Goal: Task Accomplishment & Management: Use online tool/utility

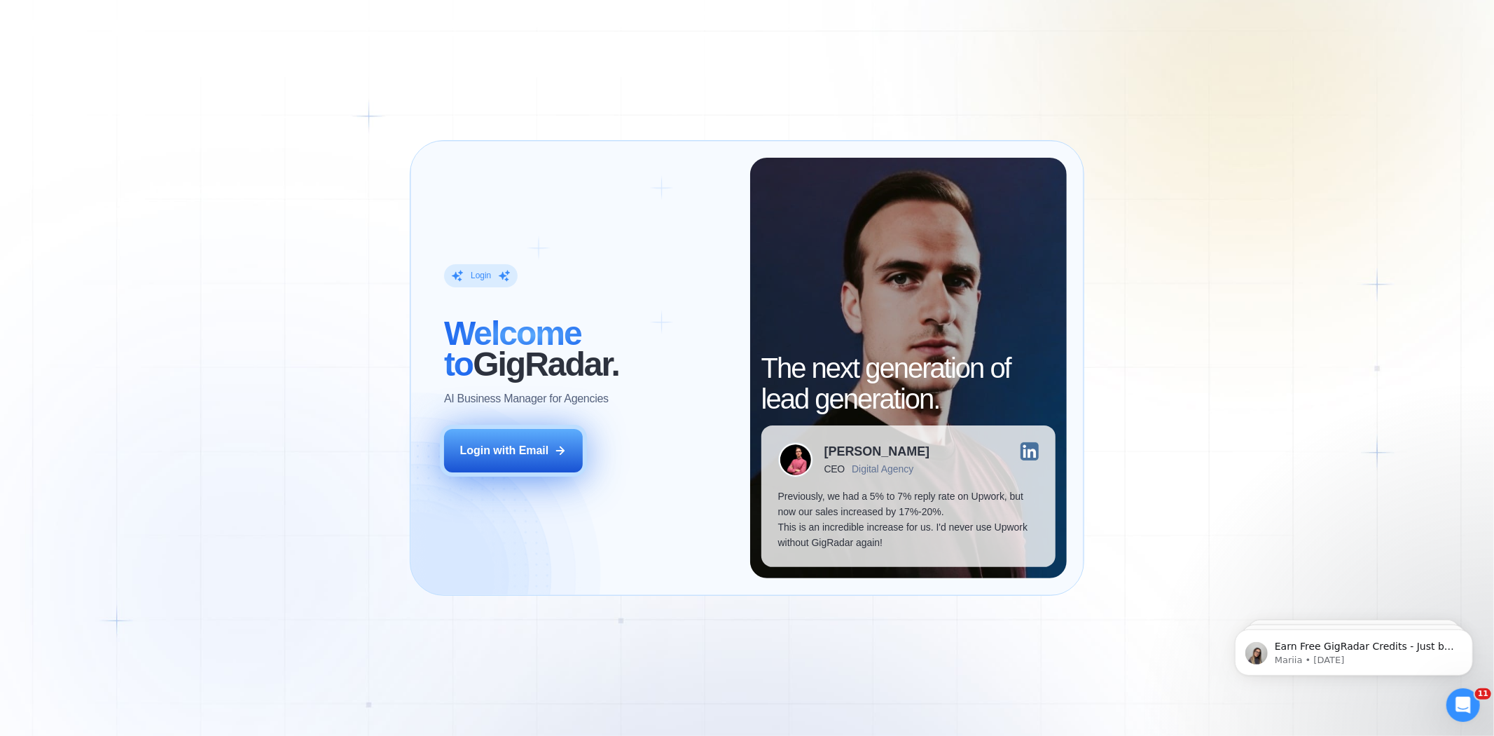
click at [512, 436] on button "Login with Email" at bounding box center [513, 450] width 139 height 43
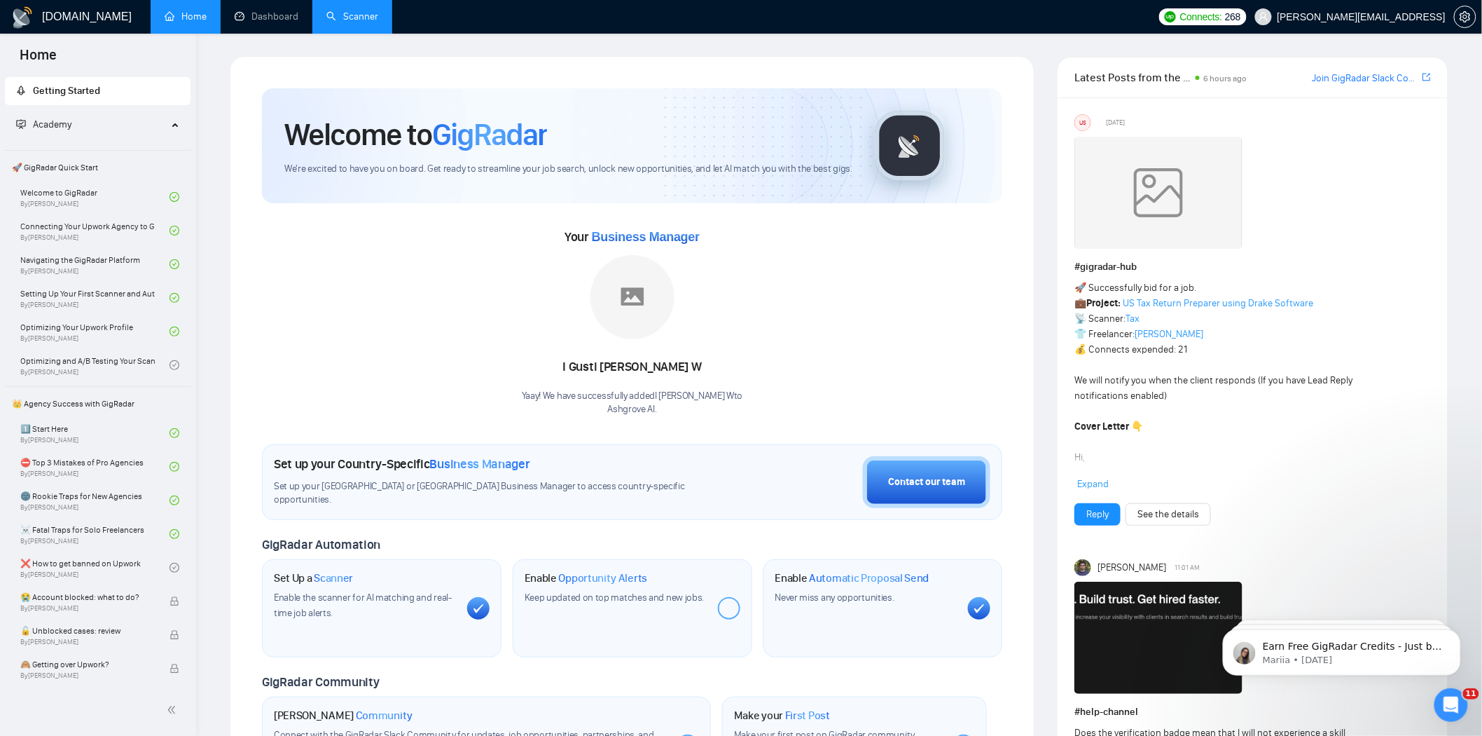
click at [366, 19] on link "Scanner" at bounding box center [352, 17] width 52 height 12
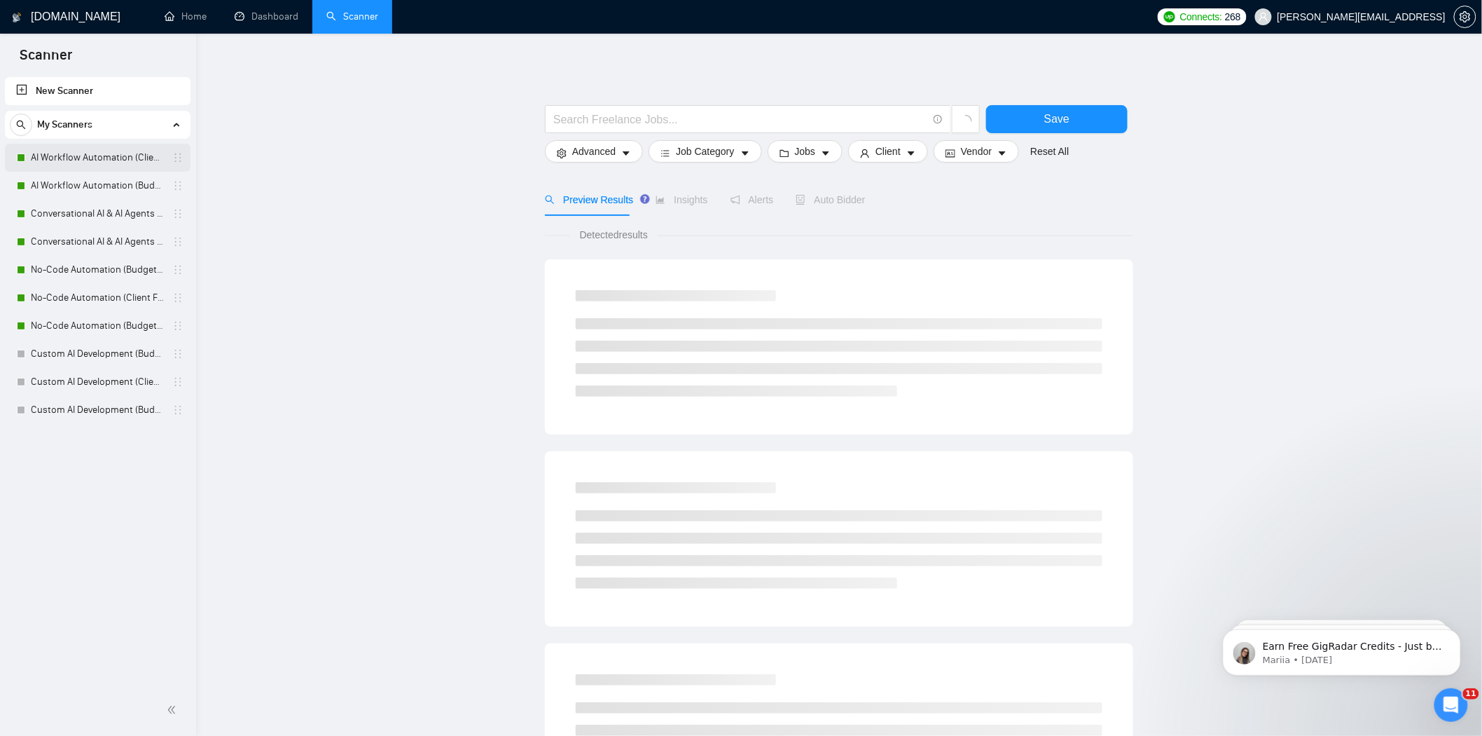
click at [119, 160] on link "AI Workflow Automation (Client Filters)" at bounding box center [97, 158] width 133 height 28
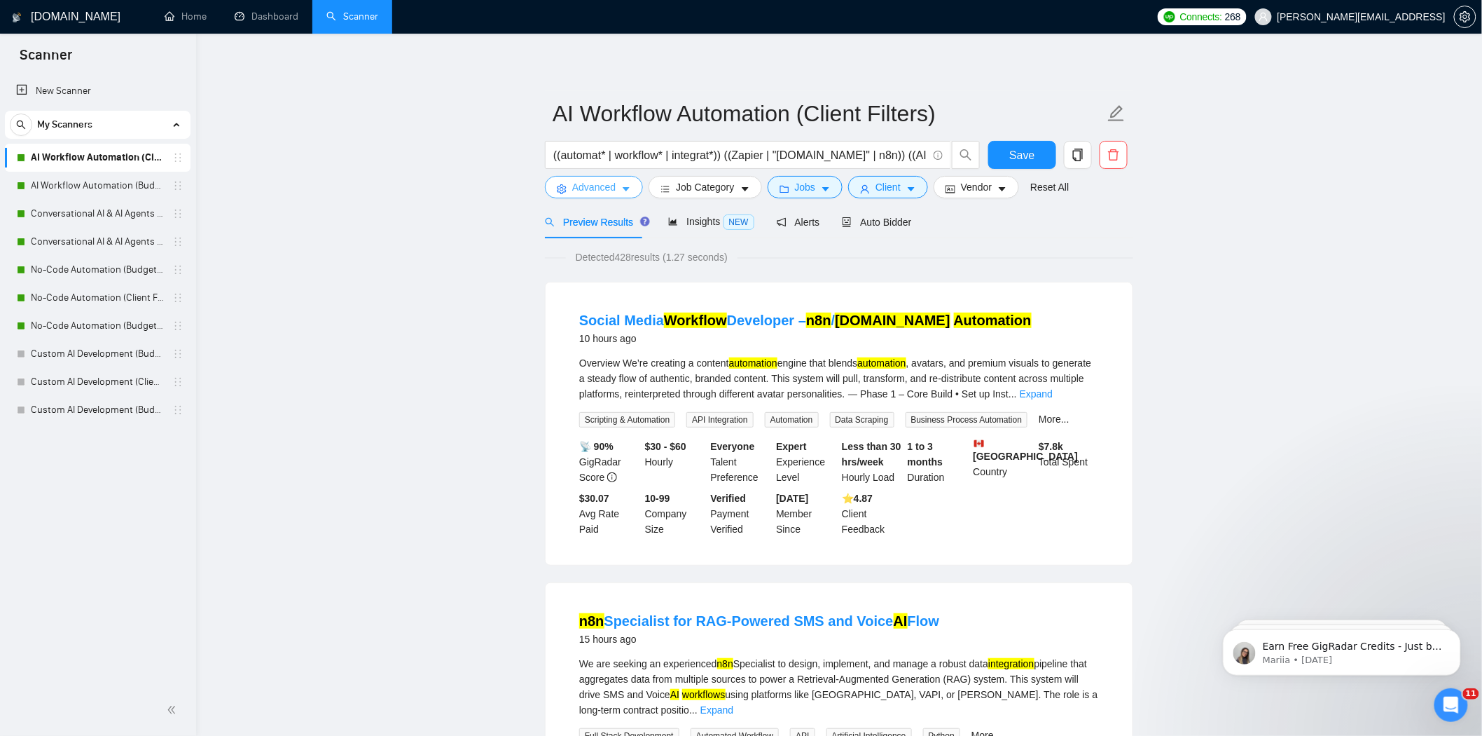
click at [600, 188] on span "Advanced" at bounding box center [593, 186] width 43 height 15
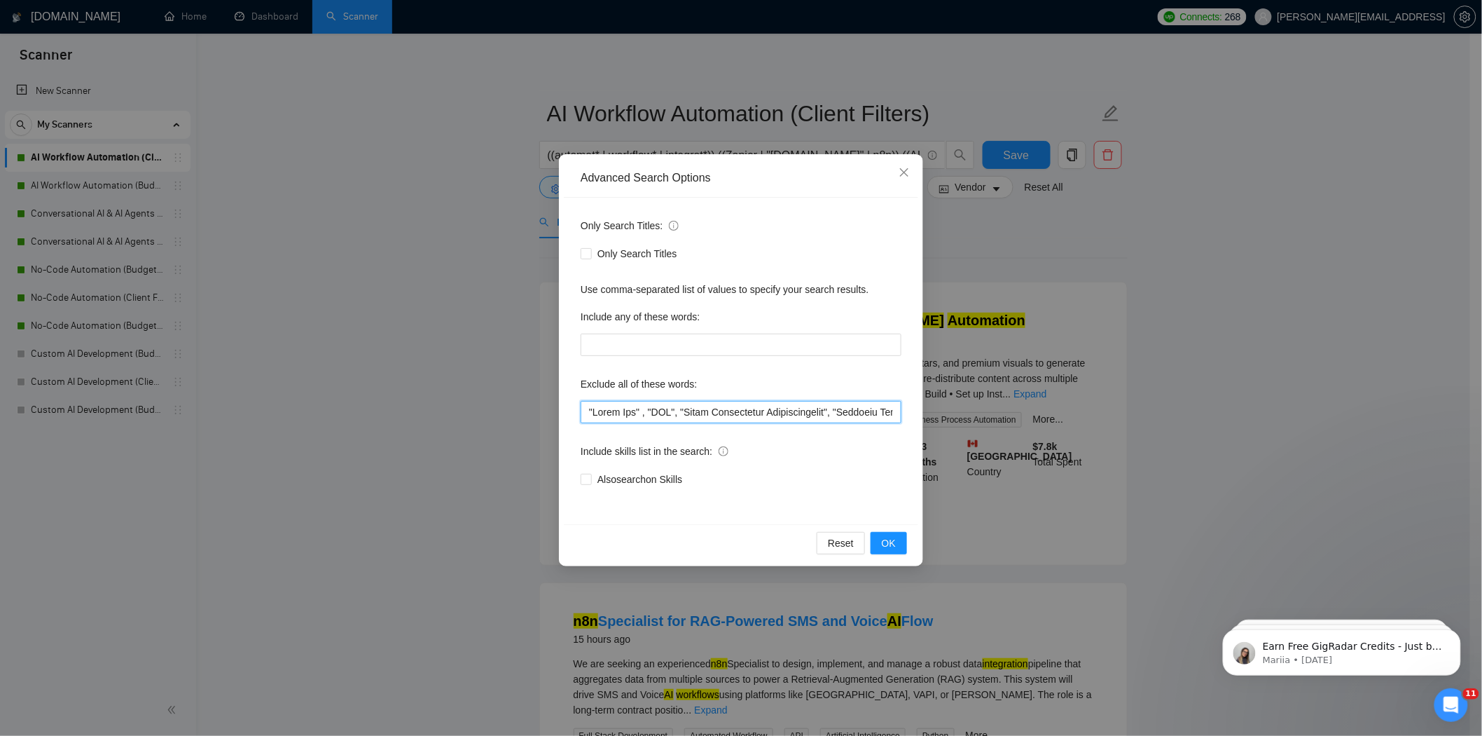
click at [592, 416] on input "text" at bounding box center [741, 412] width 321 height 22
click at [745, 361] on div "Only Search Titles: Only Search Titles Use comma-separated list of values to sp…" at bounding box center [741, 361] width 354 height 326
click at [746, 352] on input "text" at bounding box center [741, 344] width 321 height 22
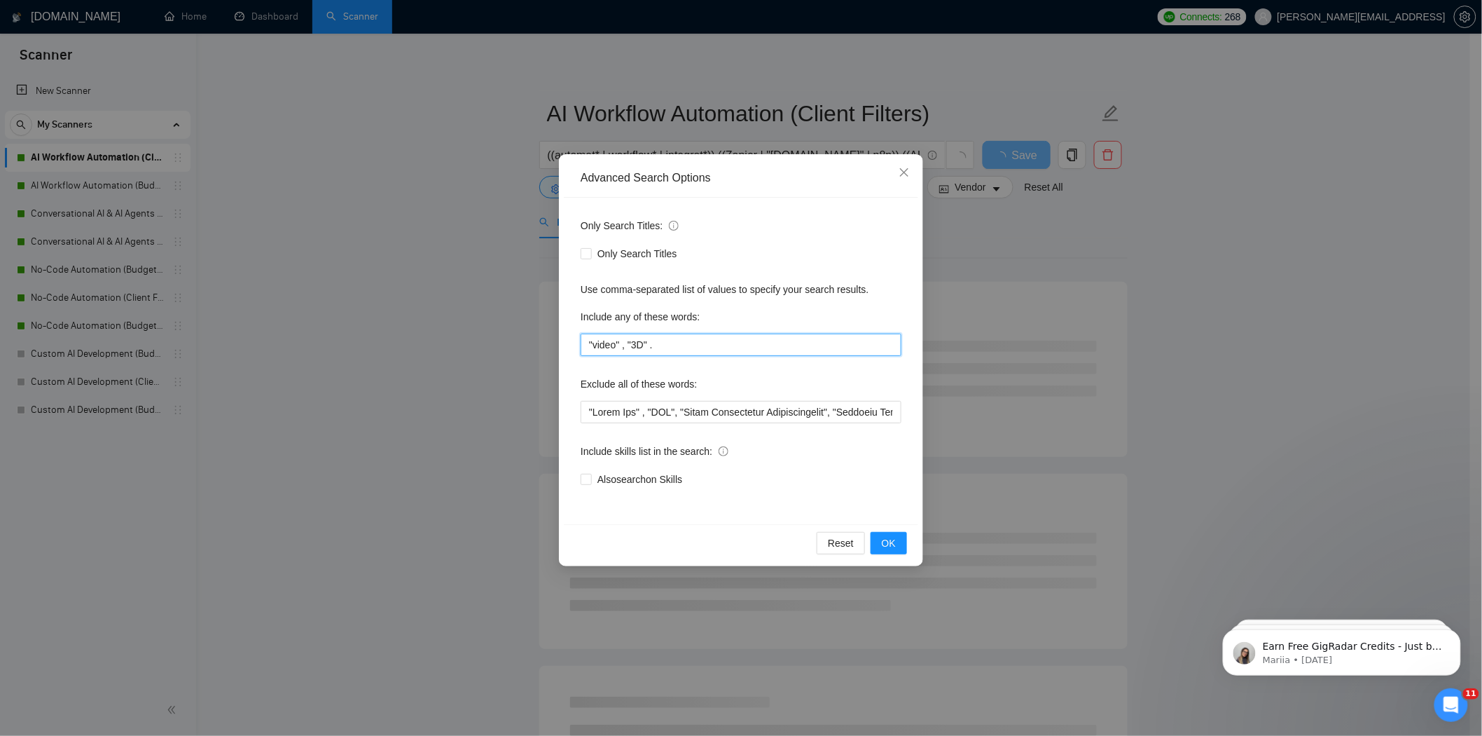
click at [715, 346] on input ""video" , "3D" ." at bounding box center [741, 344] width 321 height 22
type input ""video" , "3D" ,"
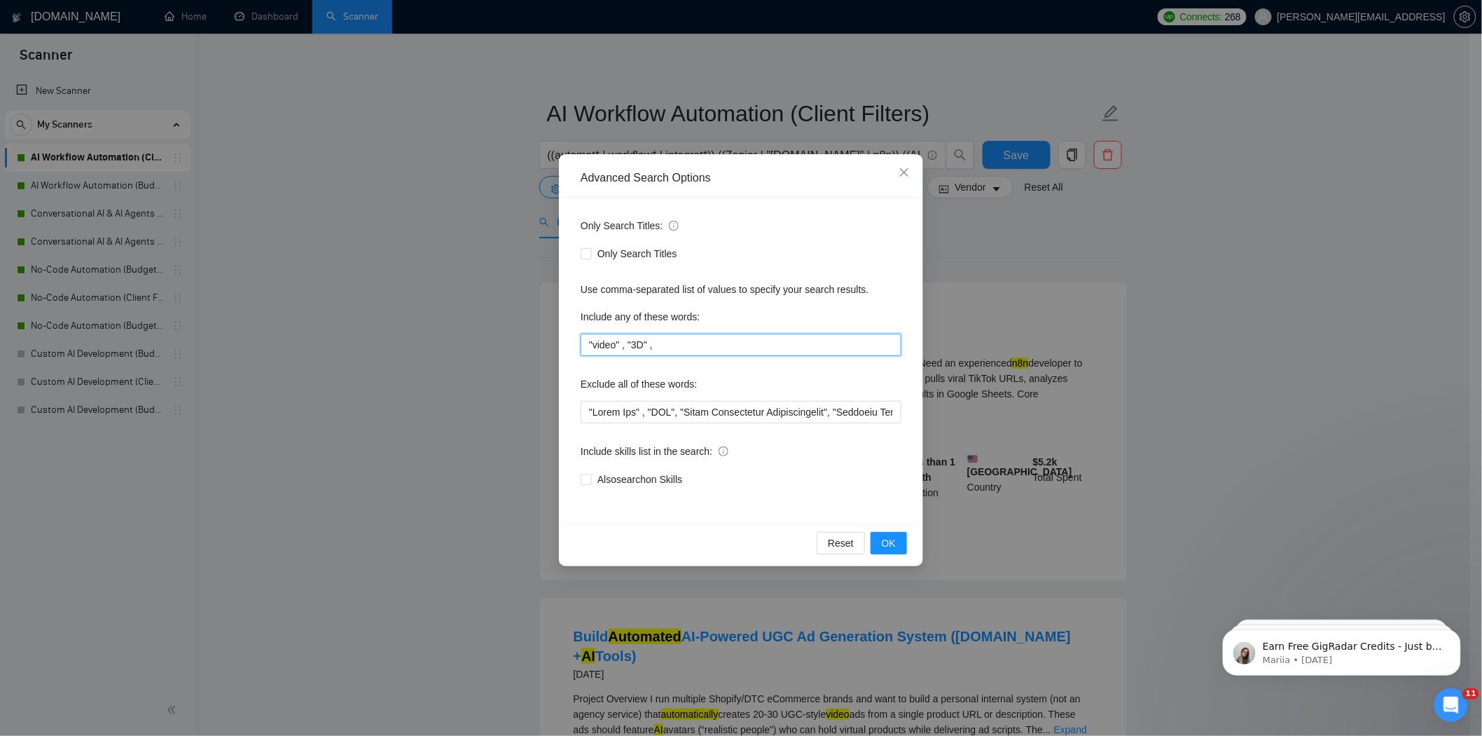
click at [715, 346] on input ""video" , "3D" ," at bounding box center [741, 344] width 321 height 22
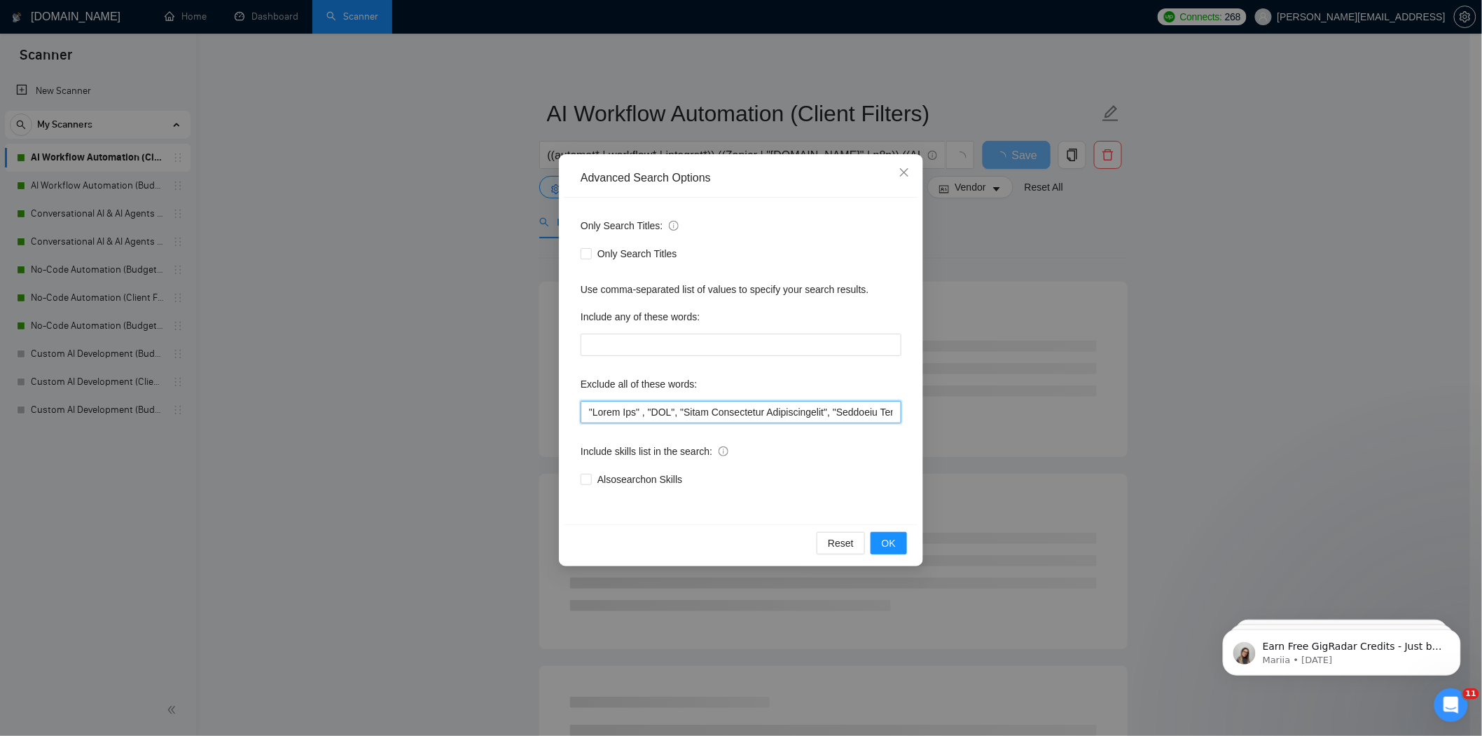
click at [584, 411] on input "text" at bounding box center [741, 412] width 321 height 22
paste input ""video" , "3D" ,"
type input ""video" , "3D" , "Quick Fix" , "SEO", "Sales Development Representative", "Busi…"
click at [881, 540] on button "OK" at bounding box center [889, 543] width 36 height 22
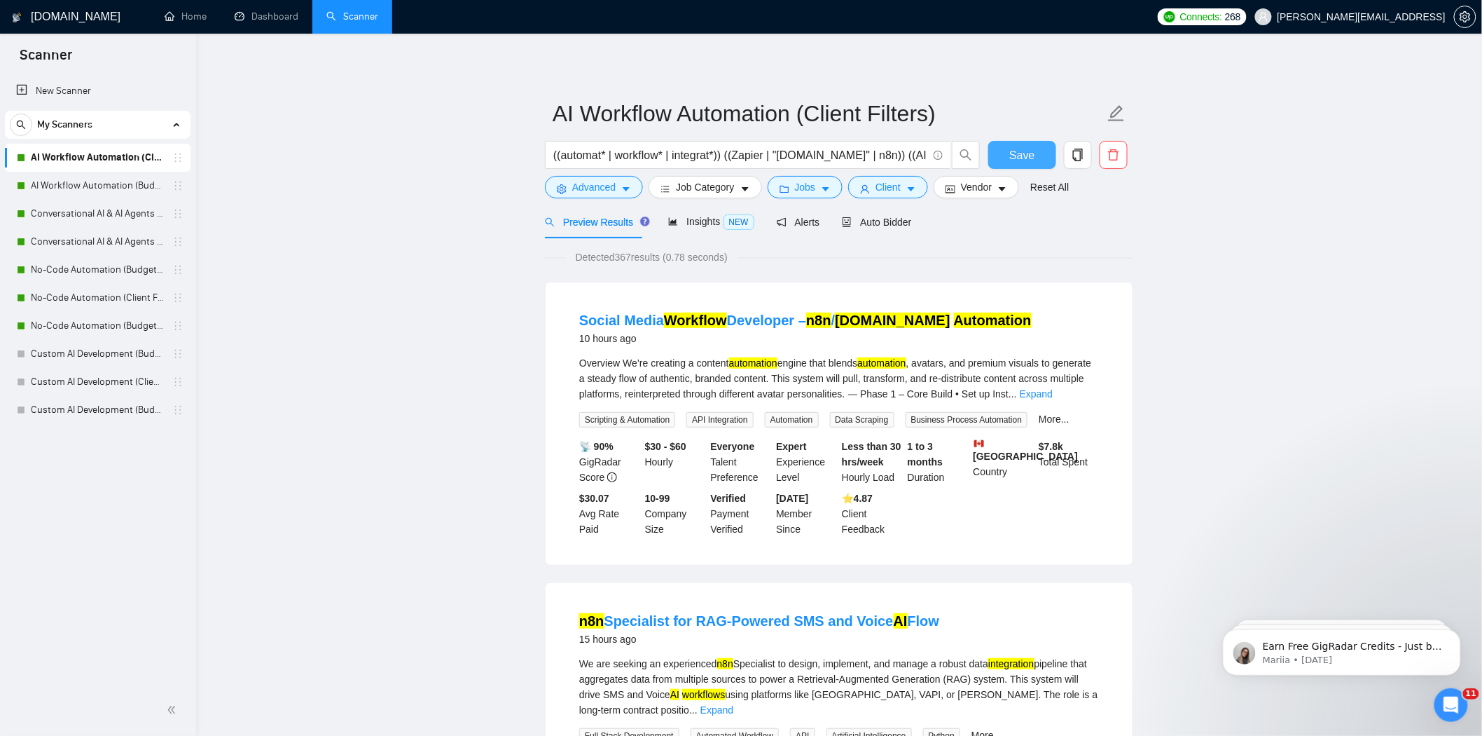
click at [1014, 158] on span "Save" at bounding box center [1021, 155] width 25 height 18
click at [110, 195] on link "AI Workflow Automation (Budget Filters)" at bounding box center [97, 186] width 133 height 28
click at [600, 187] on span "Advanced" at bounding box center [593, 186] width 43 height 15
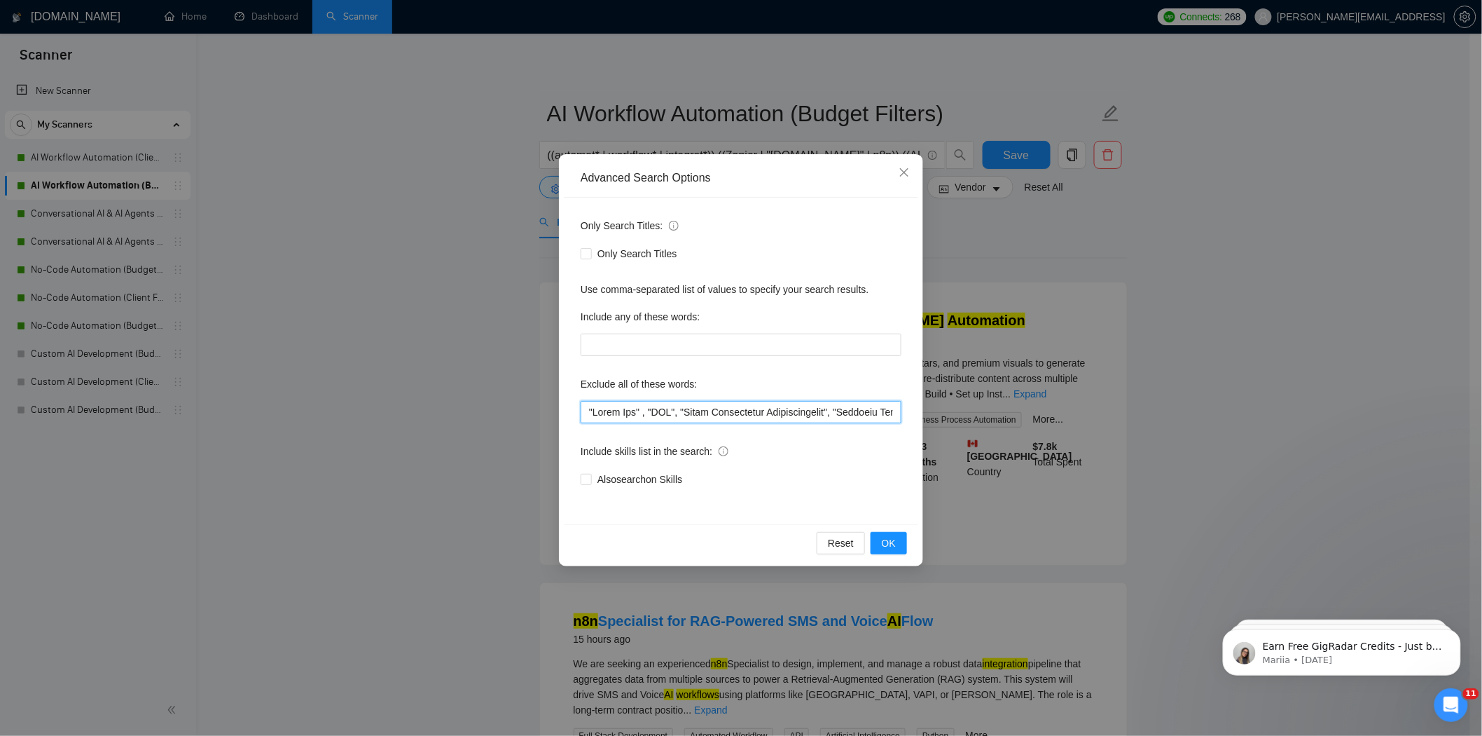
click at [588, 412] on input "text" at bounding box center [741, 412] width 321 height 22
paste input ""video" , "3D" ,"
type input ""video" , "3D" , "Quick Fix" , "SEO", "Sales Development Representative", "Busi…"
click at [876, 544] on button "OK" at bounding box center [889, 543] width 36 height 22
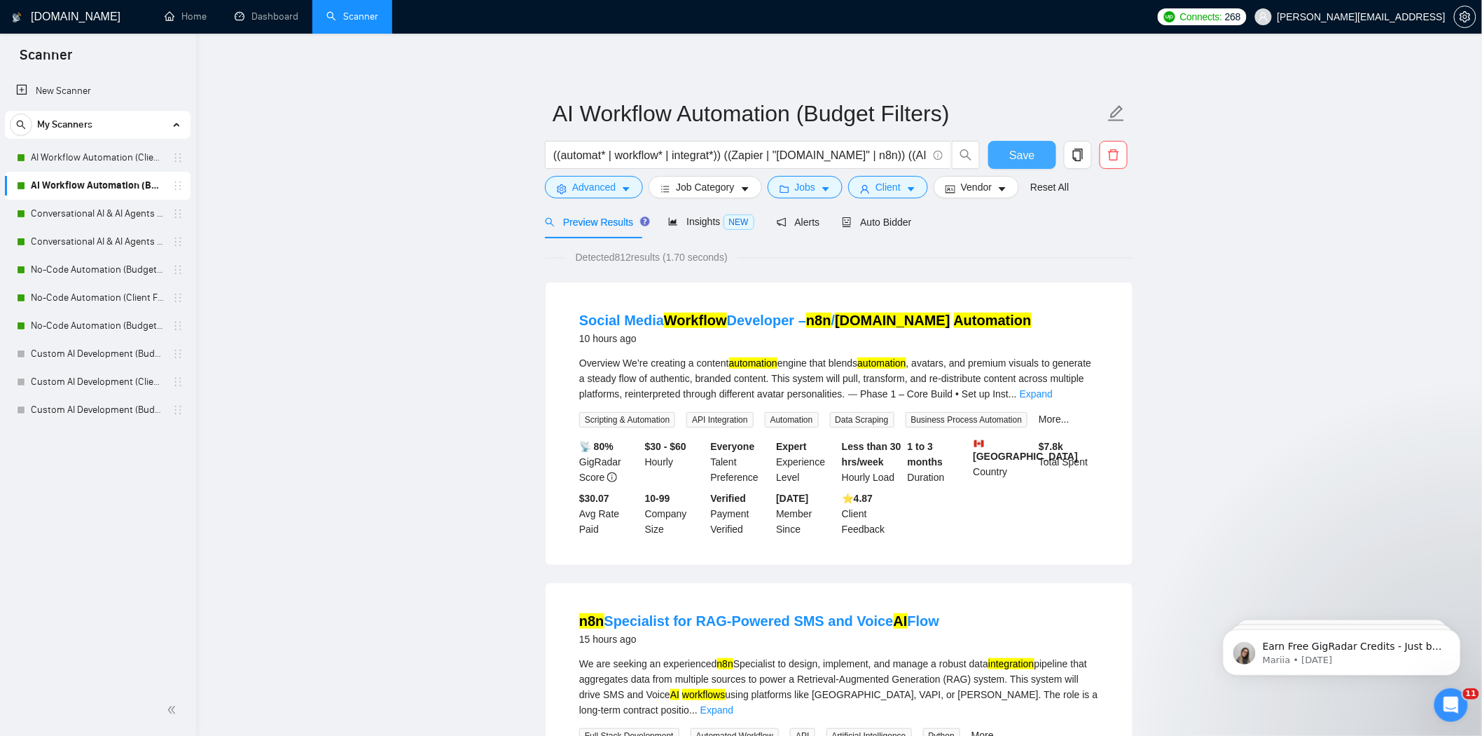
click at [1009, 158] on button "Save" at bounding box center [1022, 155] width 68 height 28
click at [123, 204] on link "Conversational AI & AI Agents (Client Filters)" at bounding box center [97, 214] width 133 height 28
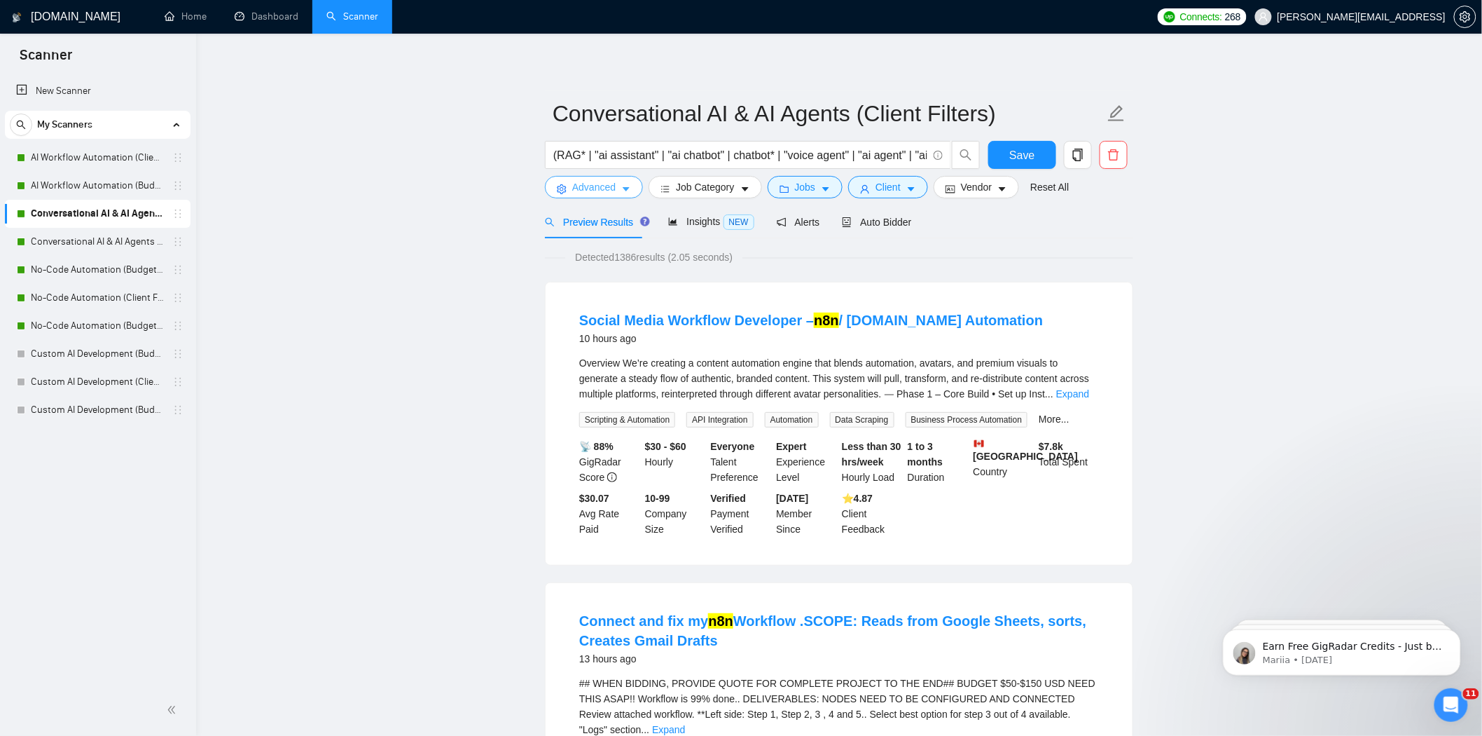
click at [581, 185] on span "Advanced" at bounding box center [593, 186] width 43 height 15
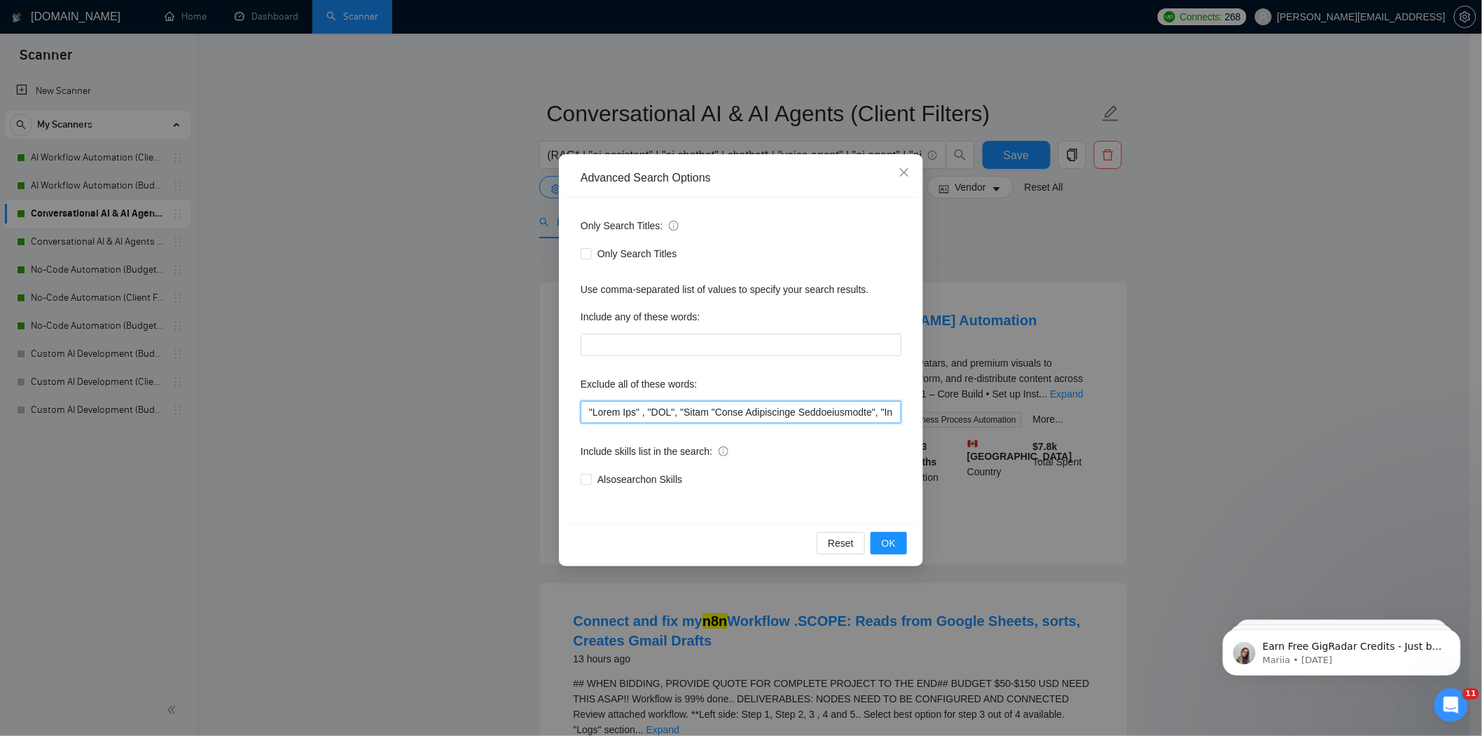
click at [588, 416] on input "text" at bounding box center [741, 412] width 321 height 22
paste input ""video" , "3D" ,"
type input ""video" , "3D" , "Quick Fix" , "SEO", "Sales "Sales Development Representative"…"
click at [878, 535] on button "OK" at bounding box center [889, 543] width 36 height 22
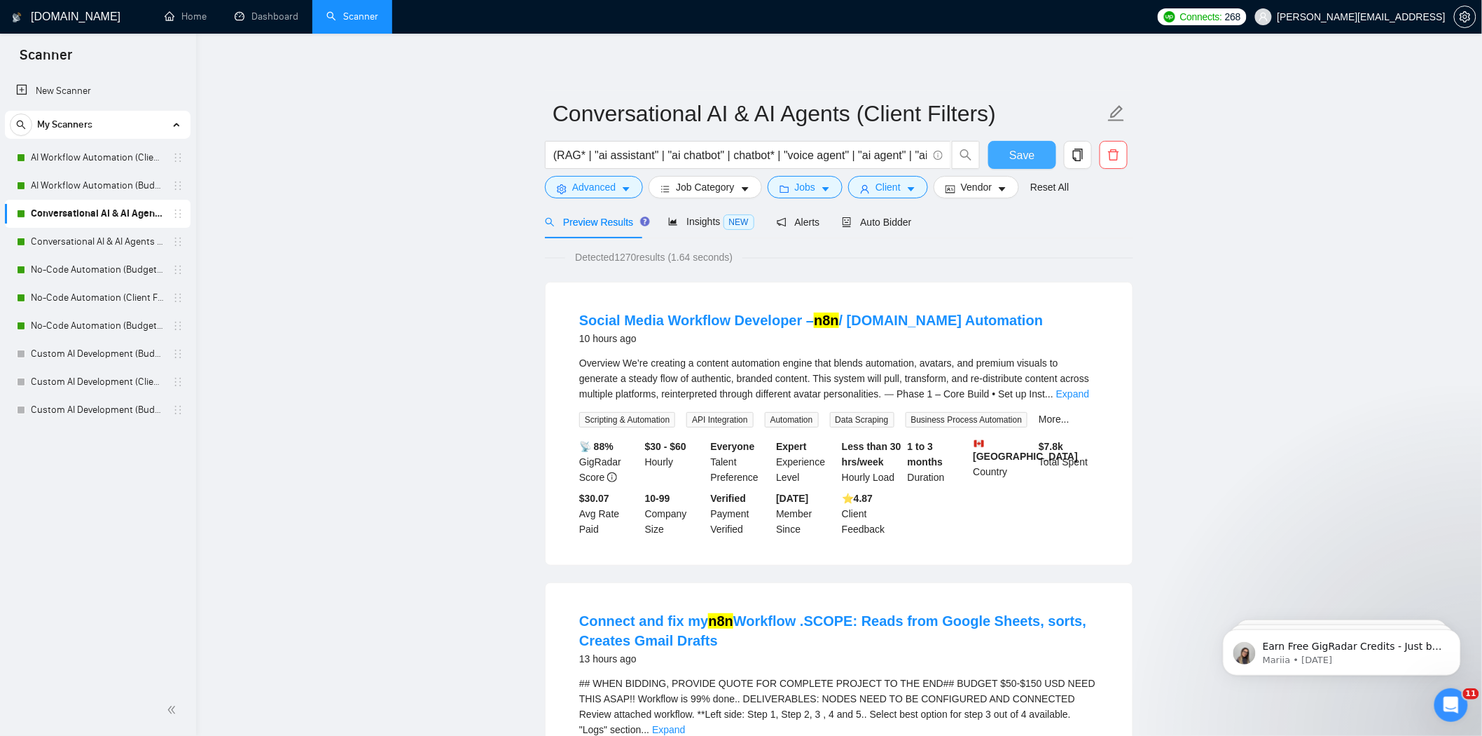
drag, startPoint x: 1014, startPoint y: 156, endPoint x: 694, endPoint y: 202, distance: 323.4
click at [1014, 156] on span "Save" at bounding box center [1021, 155] width 25 height 18
click at [105, 250] on link "Conversational AI & AI Agents (Budget Filters)" at bounding box center [97, 242] width 133 height 28
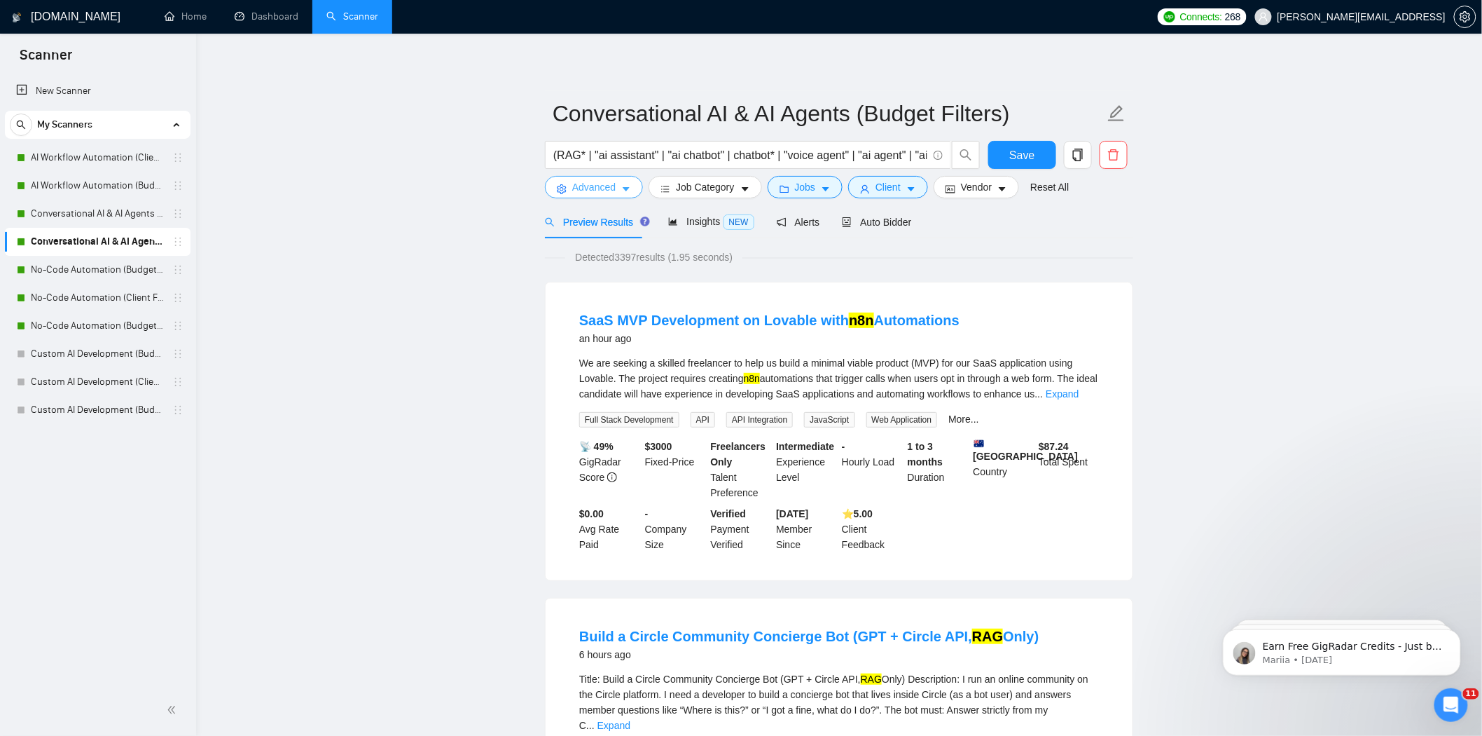
click at [604, 191] on span "Advanced" at bounding box center [593, 186] width 43 height 15
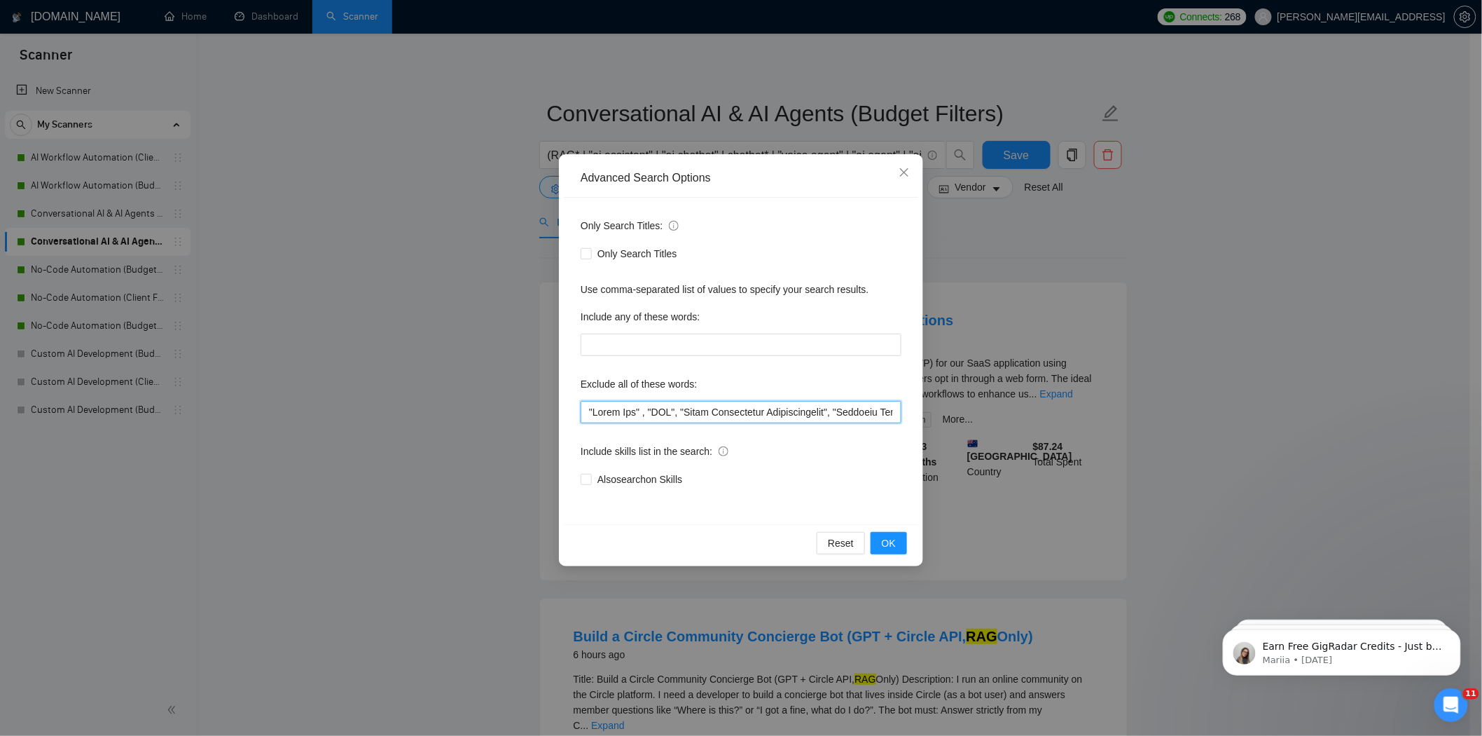
click at [586, 414] on input "text" at bounding box center [741, 412] width 321 height 22
paste input ""video" , "3D" ,"
type input ""video" , "3D" , "Quick Fix" , "SEO", "Sales Development Representative", "Busi…"
click at [888, 544] on span "OK" at bounding box center [889, 542] width 14 height 15
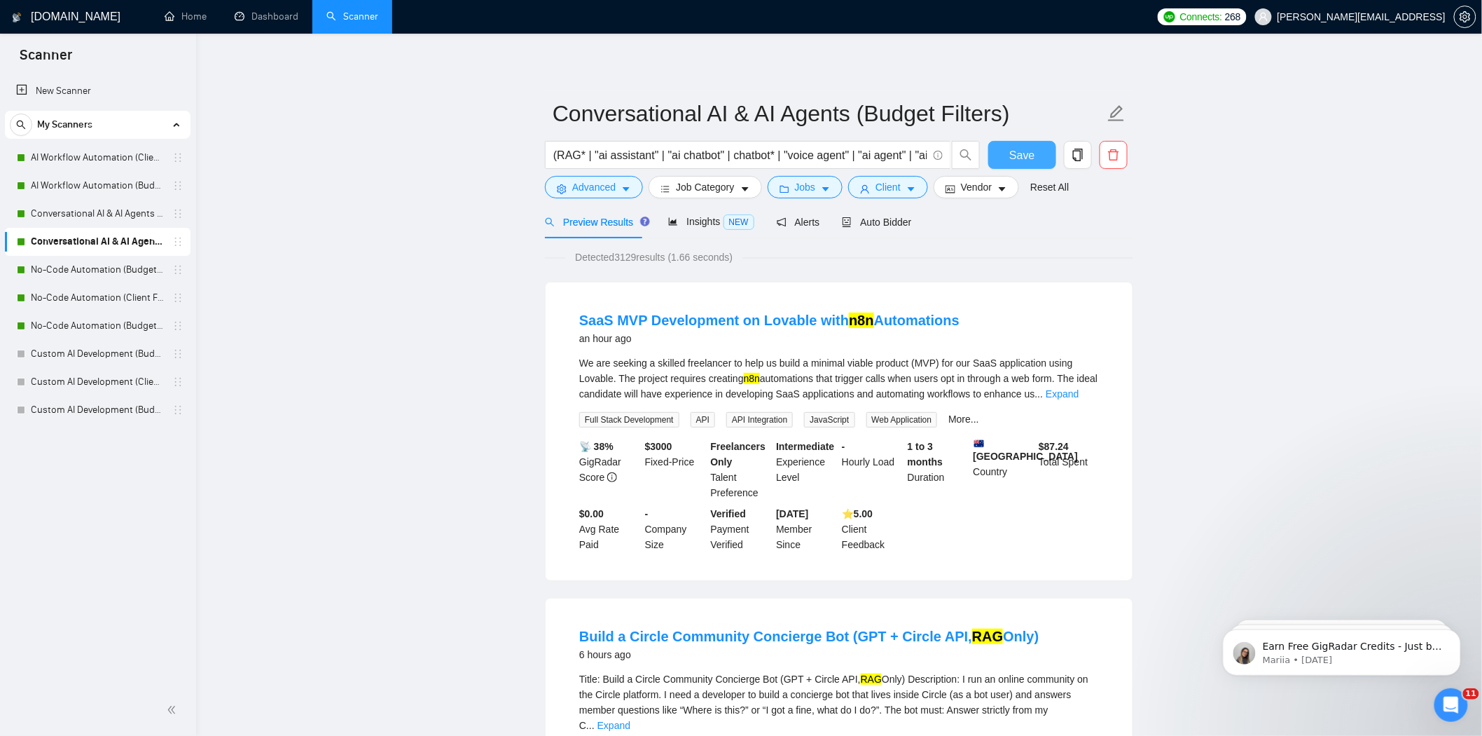
click at [1021, 161] on span "Save" at bounding box center [1021, 155] width 25 height 18
click at [78, 277] on link "No-Code Automation (Budget Filters)" at bounding box center [97, 270] width 133 height 28
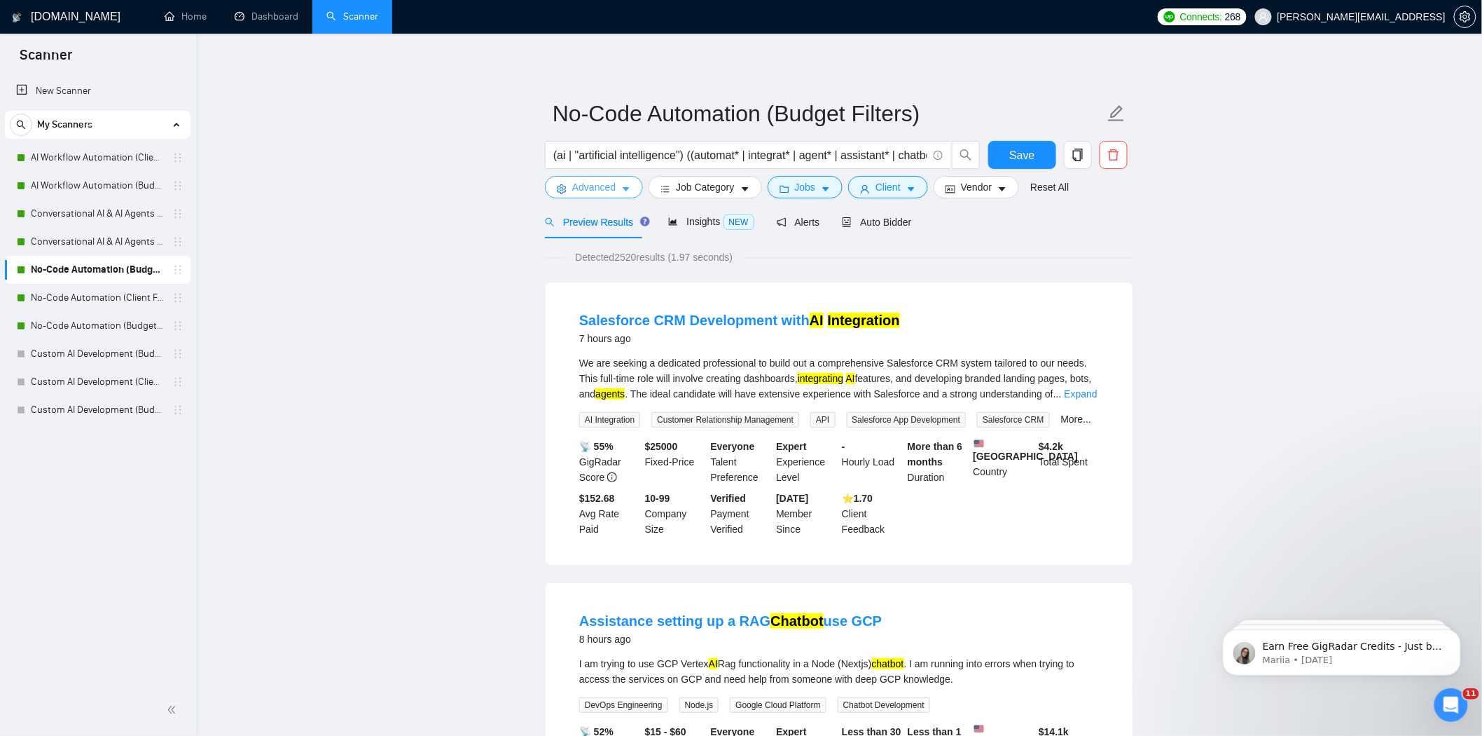
click at [605, 186] on span "Advanced" at bounding box center [593, 186] width 43 height 15
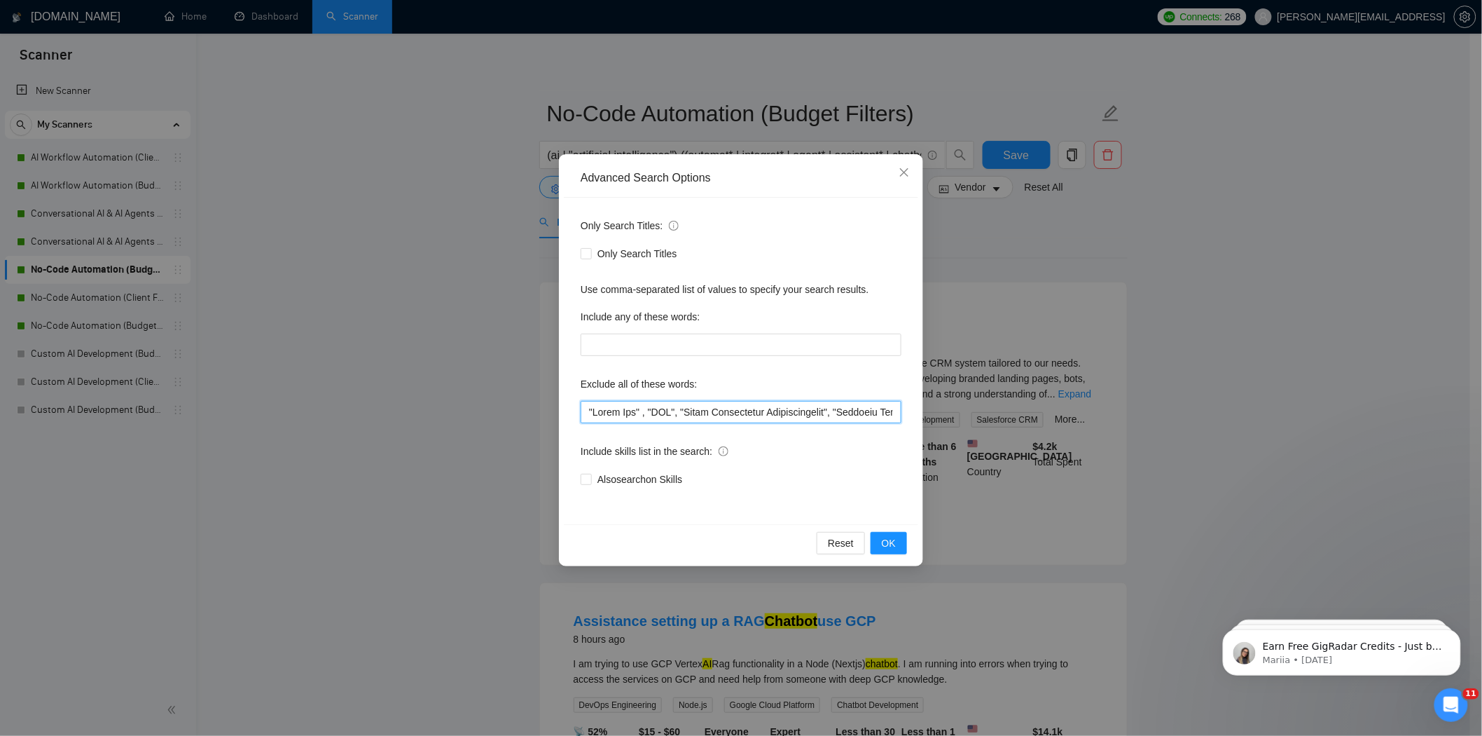
click at [584, 415] on input "text" at bounding box center [741, 412] width 321 height 22
paste input ""video" , "3D" ,"
type input ""video" , "3D" , "Quick Fix" , "SEO", "Sales Development Representative", "Busi…"
click at [905, 542] on button "OK" at bounding box center [889, 543] width 36 height 22
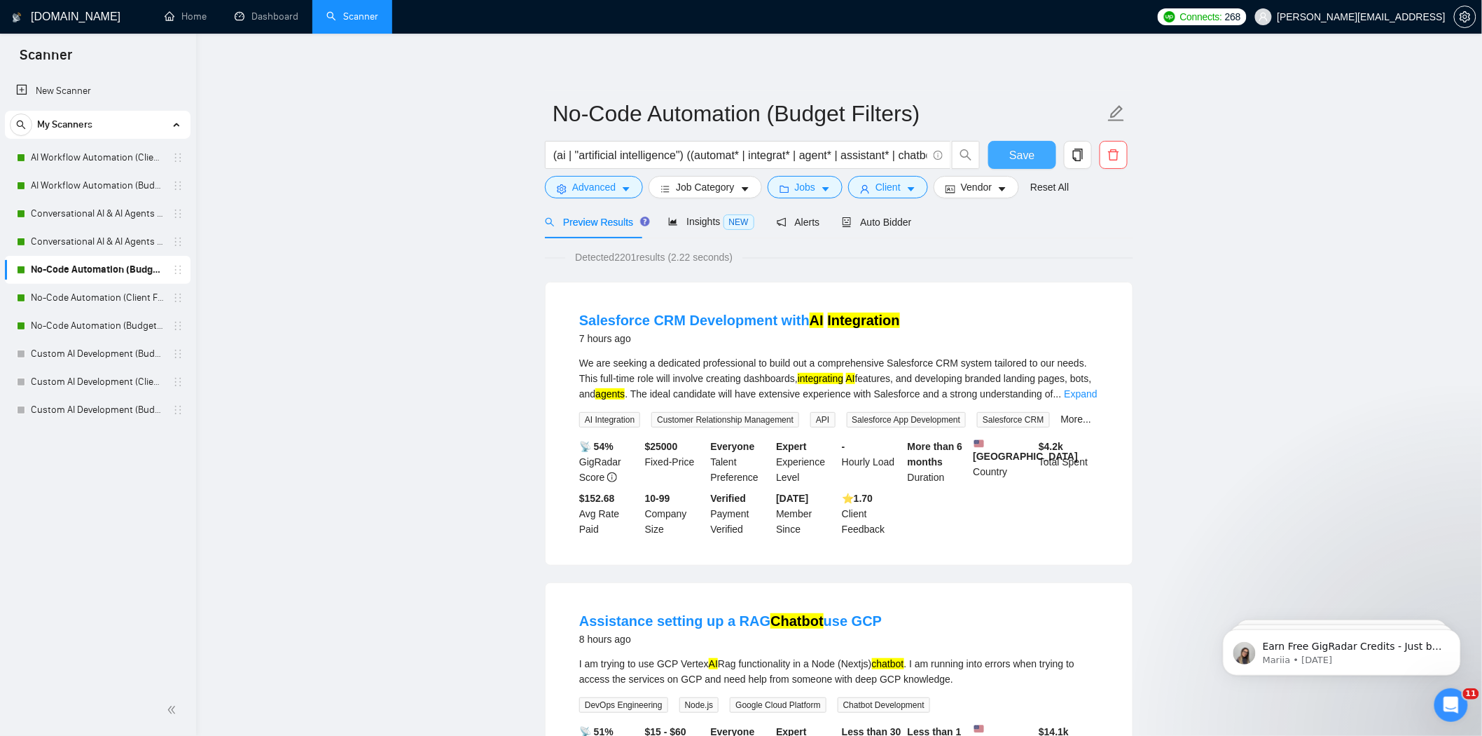
click at [1009, 156] on button "Save" at bounding box center [1022, 155] width 68 height 28
click at [115, 298] on link "No-Code Automation (Client Filters)" at bounding box center [97, 298] width 133 height 28
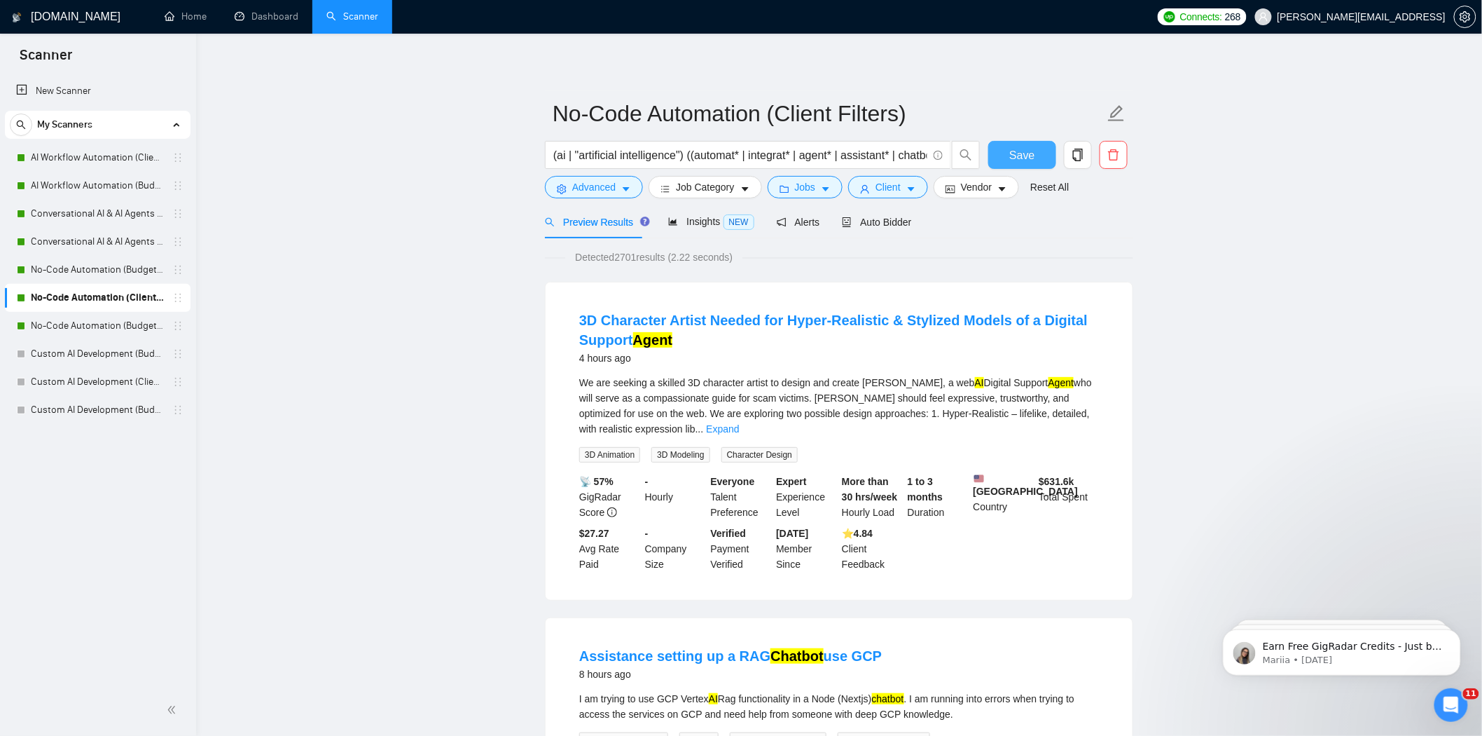
click at [1025, 161] on span "Save" at bounding box center [1021, 155] width 25 height 18
click at [604, 189] on span "Advanced" at bounding box center [593, 186] width 43 height 15
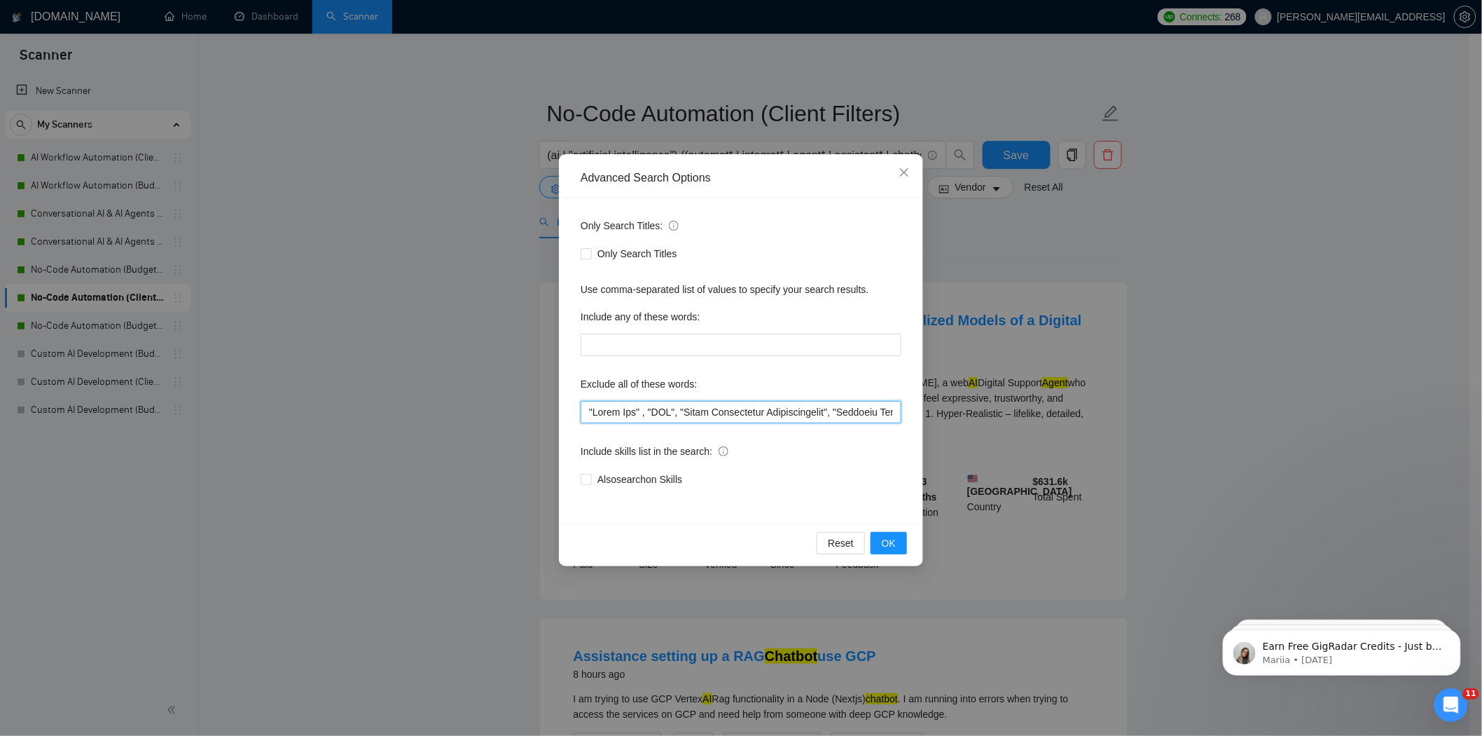
click at [589, 411] on input "text" at bounding box center [741, 412] width 321 height 22
paste input ""video" , "3D" ,"
type input ""video" , "3D" , "Quick Fix" , "SEO", "Sales Development Representative", "Busi…"
click at [895, 546] on span "OK" at bounding box center [889, 542] width 14 height 15
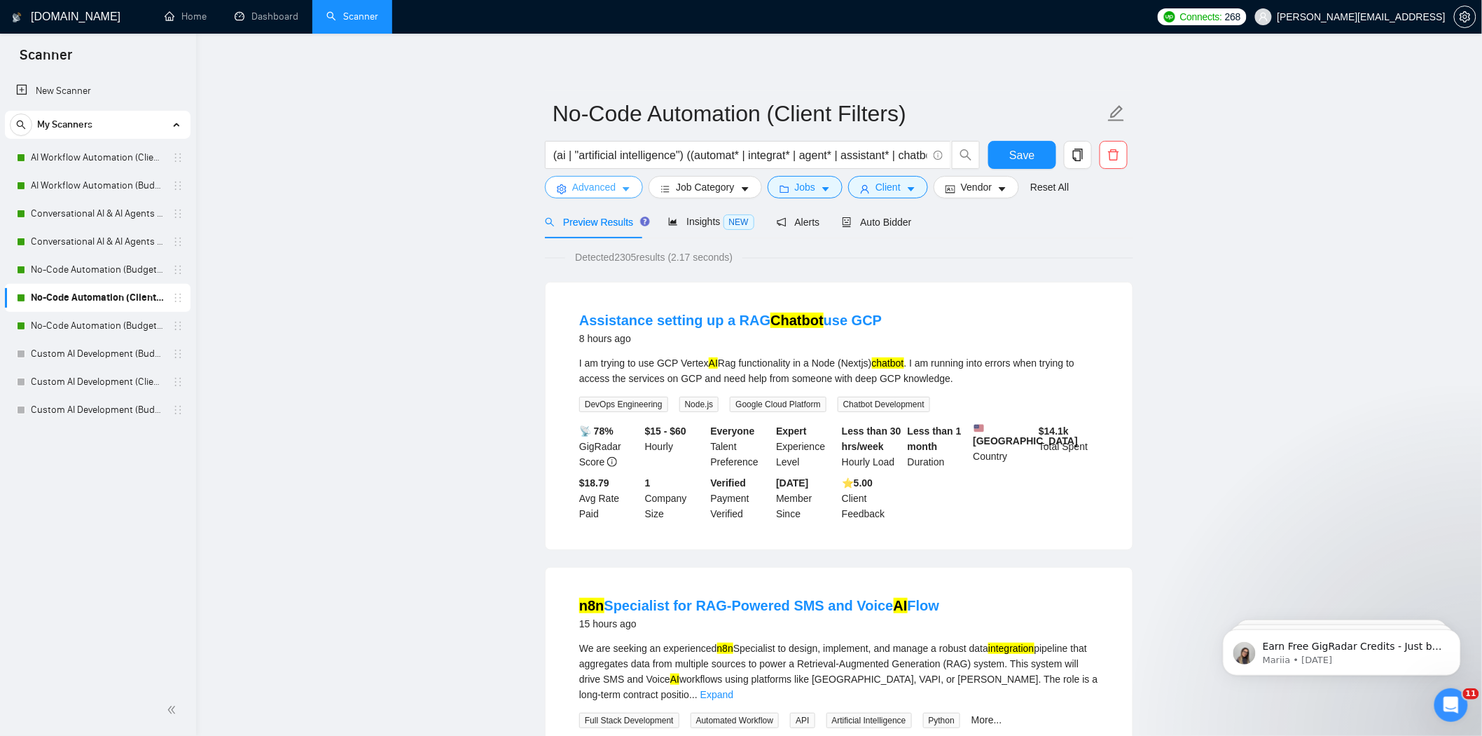
click at [593, 189] on span "Advanced" at bounding box center [593, 186] width 43 height 15
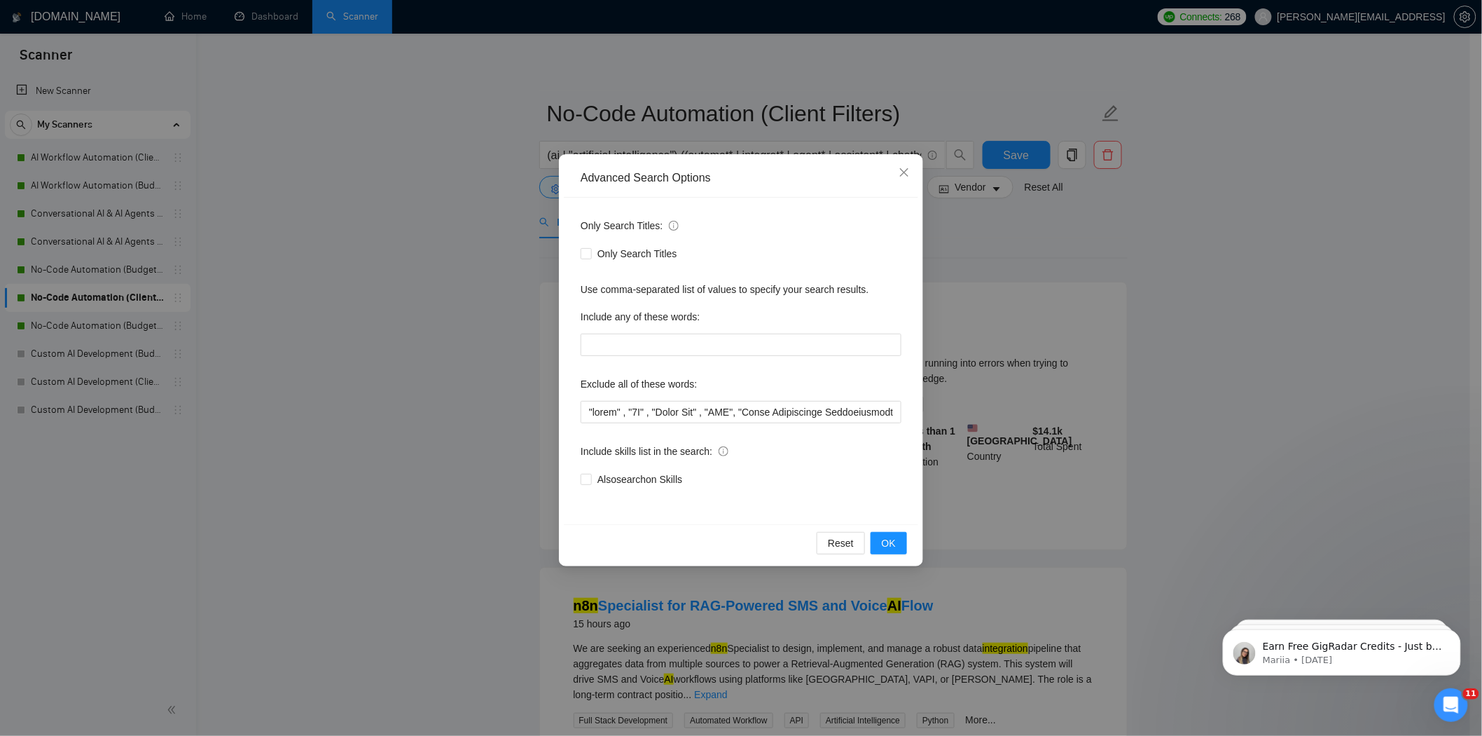
click at [471, 316] on div "Advanced Search Options Only Search Titles: Only Search Titles Use comma-separa…" at bounding box center [741, 368] width 1482 height 736
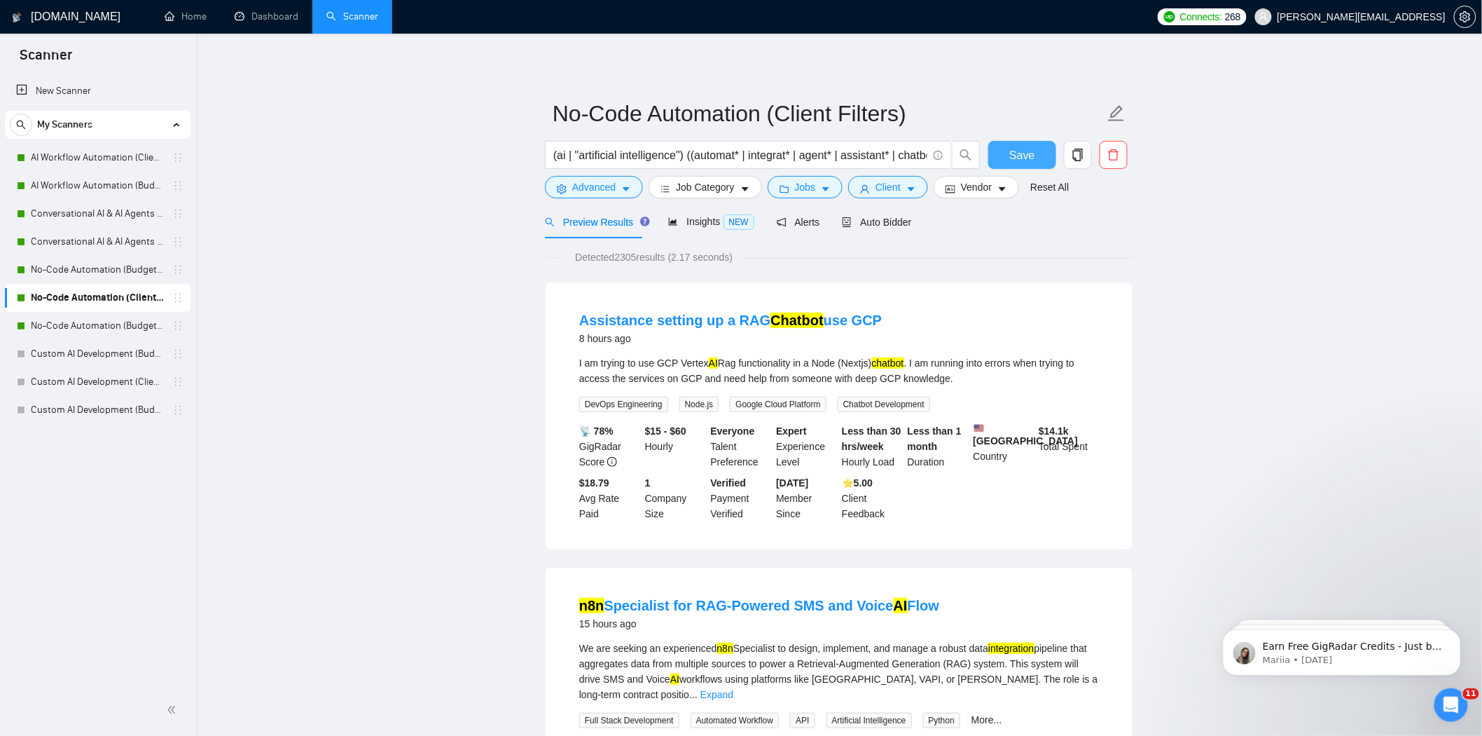
click at [1024, 146] on span "Save" at bounding box center [1021, 155] width 25 height 18
click at [57, 332] on link "No-Code Automation (Budget Filters W4, Aug)" at bounding box center [97, 326] width 133 height 28
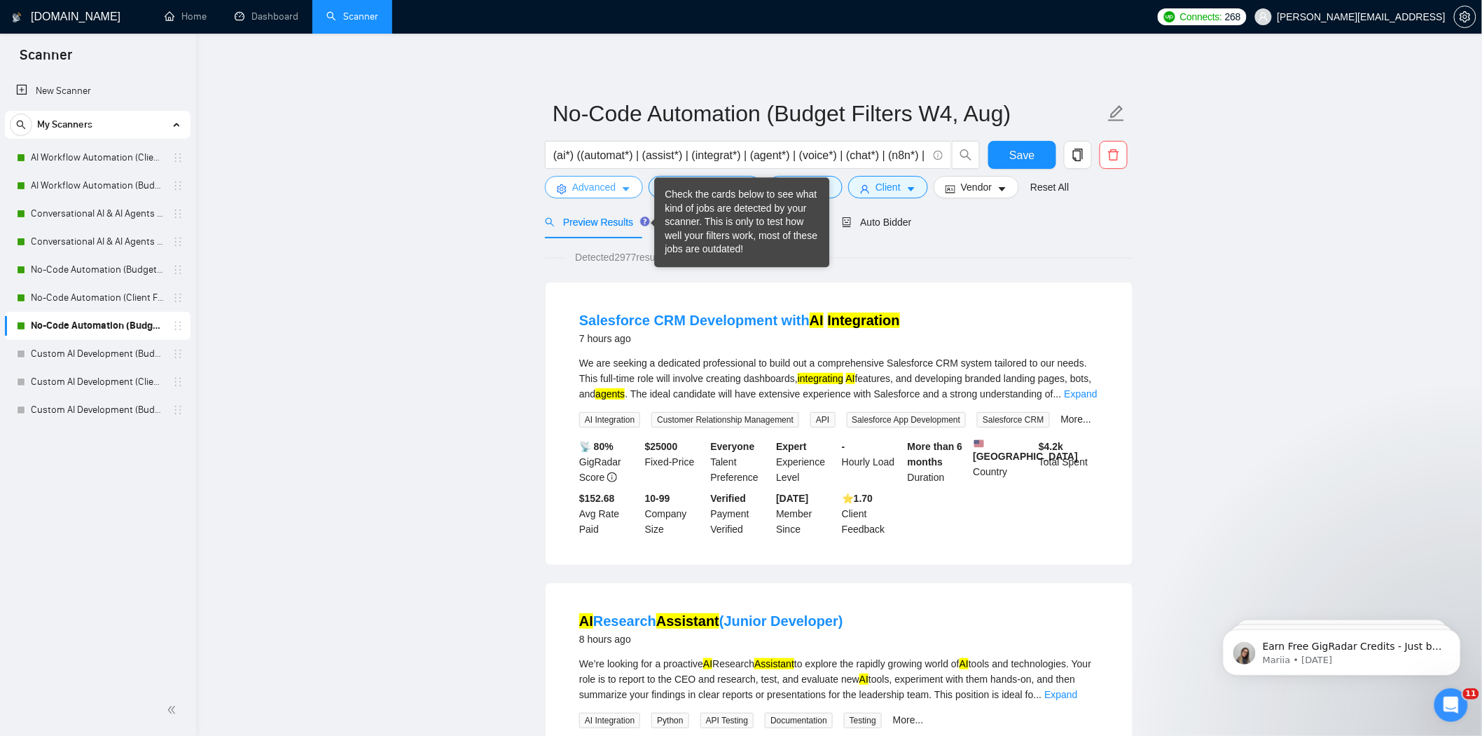
click at [598, 182] on span "Advanced" at bounding box center [593, 186] width 43 height 15
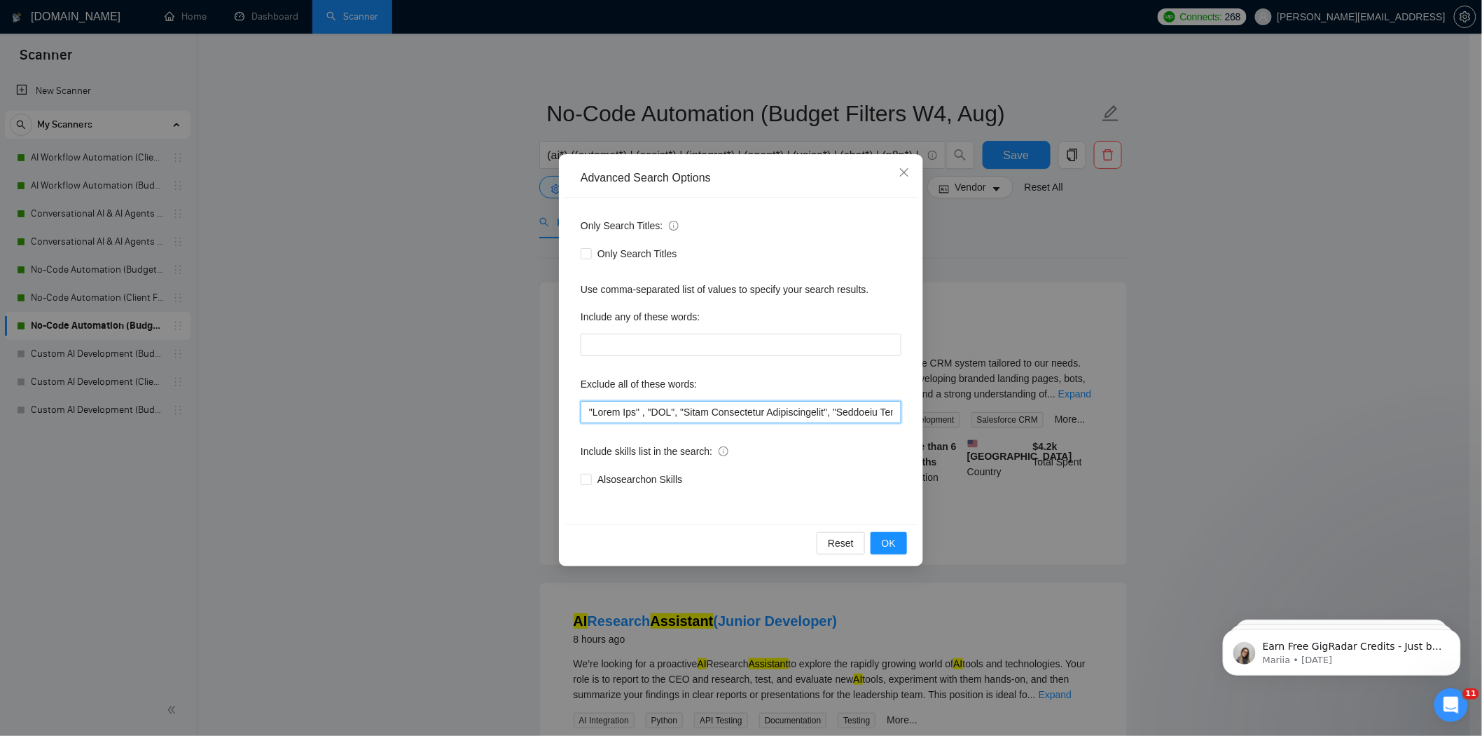
click at [591, 418] on input "text" at bounding box center [741, 412] width 321 height 22
paste input ""video" , "3D" ,"
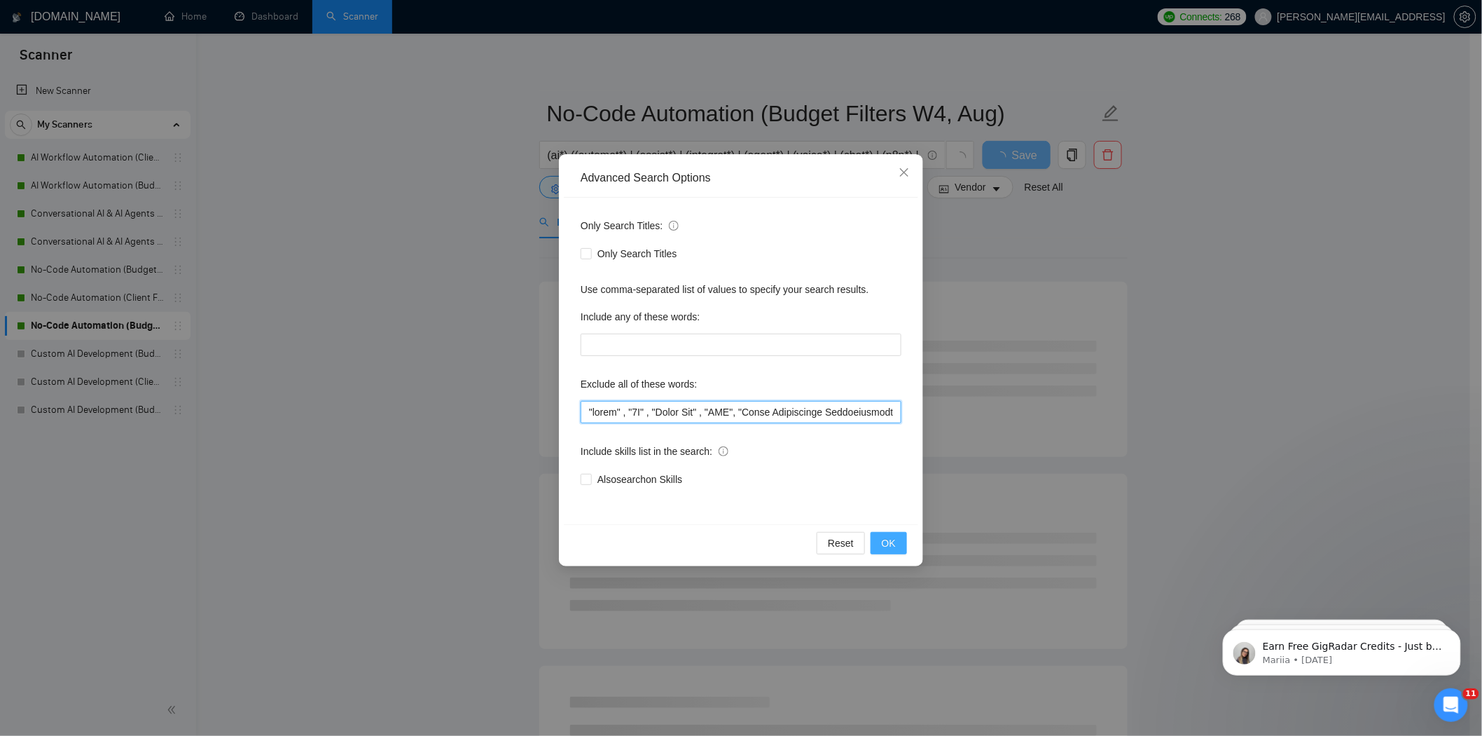
type input ""video" , "3D" , "Quick Fix" , "SEO", "Sales Development Representative", "Busi…"
click at [887, 542] on span "OK" at bounding box center [889, 542] width 14 height 15
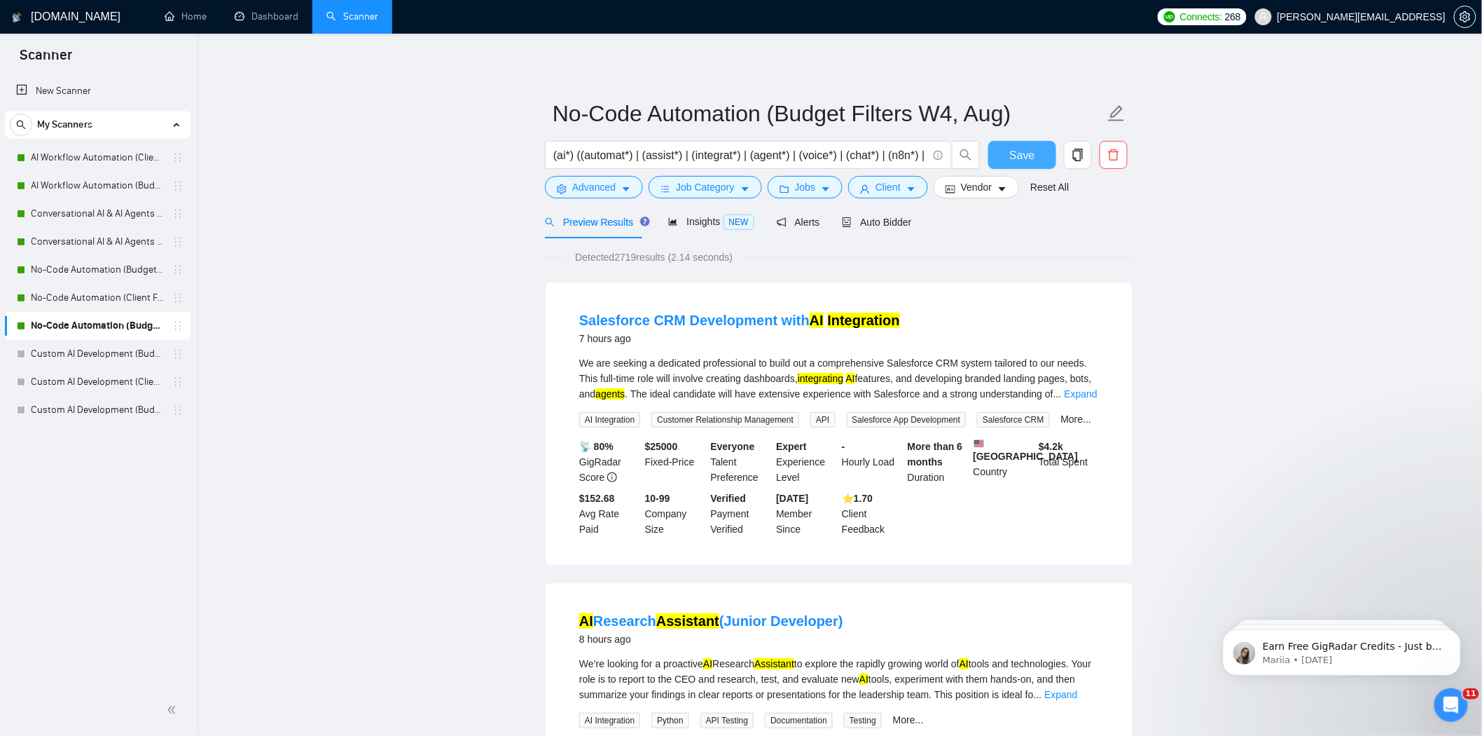
click at [1023, 161] on span "Save" at bounding box center [1021, 155] width 25 height 18
